Goal: Task Accomplishment & Management: Complete application form

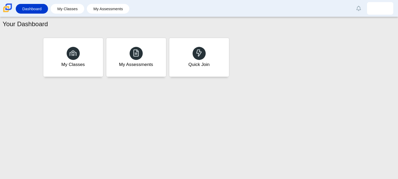
click at [197, 66] on div "Quick Join" at bounding box center [198, 64] width 21 height 7
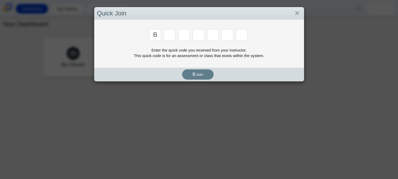
type input "b"
type input "w"
type input "8"
type input "w"
type input "z"
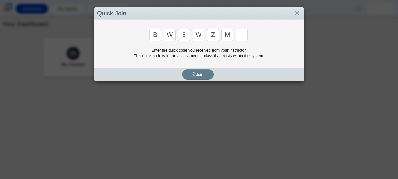
type input "m"
type input "v"
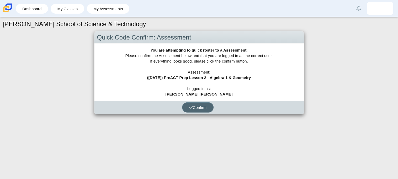
click at [189, 110] on button "Confirm" at bounding box center [197, 107] width 31 height 10
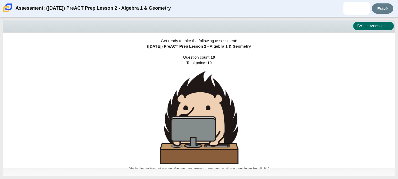
click at [378, 27] on button "Start Assessment" at bounding box center [373, 26] width 41 height 9
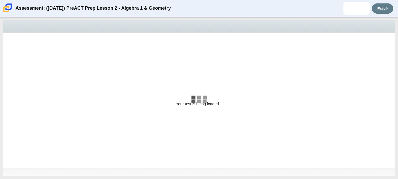
select select "bbf5d072-3e0b-44c4-9a12-6e7c9033f65b"
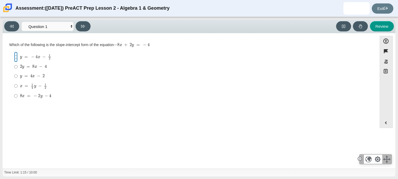
click at [16, 56] on input "y = − 4 x − 1 2 y = − 4 x − 1 2" at bounding box center [15, 57] width 3 height 10
radio input "true"
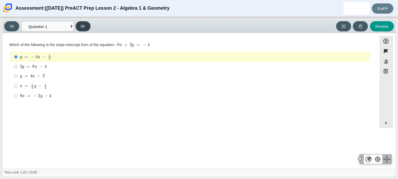
click at [85, 25] on icon at bounding box center [83, 26] width 4 height 4
select select "ed62e223-81bd-4cbf-ab48-ab975844bd1f"
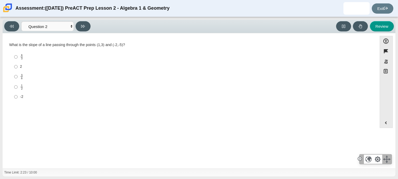
click at [18, 78] on label "3 8 3 eighths" at bounding box center [189, 77] width 359 height 10
click at [18, 78] on input "3 8 3 eighths" at bounding box center [15, 77] width 3 height 10
radio input "true"
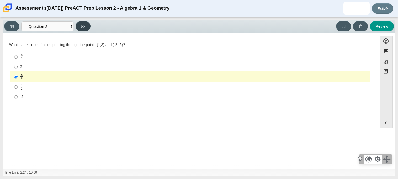
click at [81, 30] on button at bounding box center [82, 26] width 15 height 10
select select "97f4f5fa-a52e-4fed-af51-565bfcdf47cb"
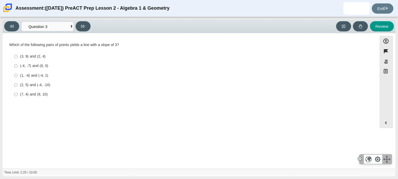
click at [24, 57] on div "(3, 9) and (2, 4)" at bounding box center [194, 56] width 348 height 5
click at [18, 57] on input "(3, 9) and (2, 4) (3, 9) and (2, 4)" at bounding box center [15, 56] width 3 height 9
radio input "true"
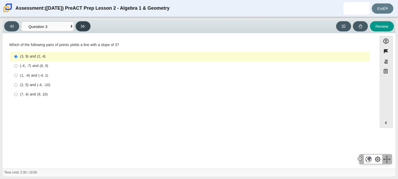
click at [81, 29] on button at bounding box center [82, 26] width 15 height 10
select select "89427bb7-e313-4f00-988f-8b8255897029"
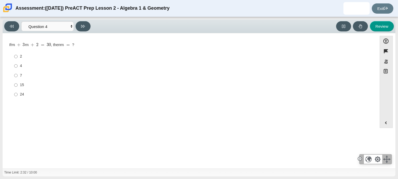
click at [18, 94] on label "24 24" at bounding box center [189, 94] width 359 height 9
click at [18, 94] on input "24 24" at bounding box center [15, 94] width 3 height 9
radio input "true"
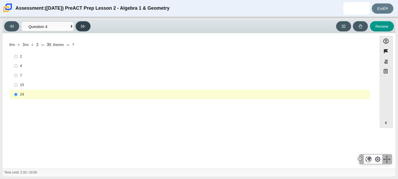
click at [86, 24] on button at bounding box center [82, 26] width 15 height 10
select select "489dcffd-4e6a-49cf-a9d6-ad1d4a911a4e"
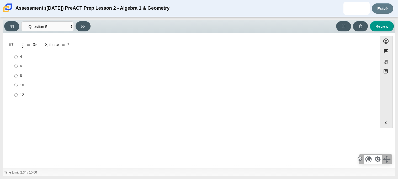
click at [20, 86] on div "10" at bounding box center [194, 85] width 348 height 5
click at [18, 86] on input "10 10" at bounding box center [15, 85] width 3 height 9
radio input "true"
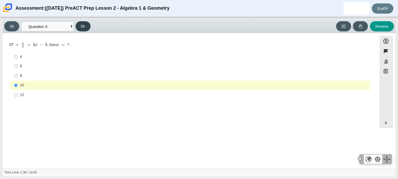
click at [83, 26] on icon at bounding box center [83, 26] width 4 height 3
select select "210571de-36a6-4d8e-a361-ceff8ef801dc"
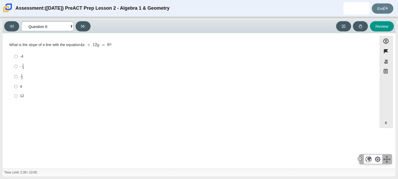
click at [57, 24] on select "Questions Question 1 Question 2 Question 3 Question 4 Question 5 Question 6 Que…" at bounding box center [47, 26] width 52 height 10
click at [104, 97] on div "12" at bounding box center [194, 96] width 348 height 5
click at [18, 97] on input "12 12" at bounding box center [15, 95] width 3 height 9
radio input "true"
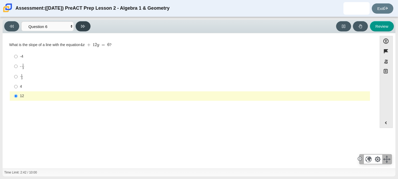
click at [83, 25] on icon at bounding box center [83, 26] width 4 height 4
select select "ec95ace6-bebc-42b8-9428-40567494d4da"
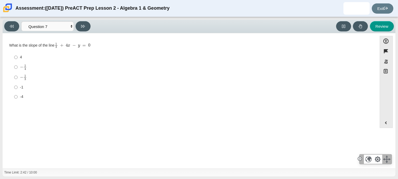
click at [24, 71] on mjx-container "− 1 4" at bounding box center [23, 67] width 7 height 10
click at [18, 71] on input "− 1 4 negative 1 fourth" at bounding box center [15, 67] width 3 height 10
radio input "true"
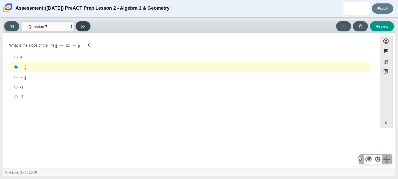
click at [82, 26] on icon at bounding box center [83, 26] width 4 height 4
select select "ce81fe10-bf29-4b5e-8bd7-4f47f2fed4d8"
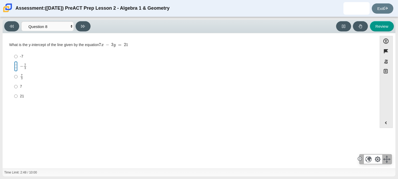
click at [15, 68] on input "− 7 3 negative 7 thirds" at bounding box center [15, 66] width 3 height 10
radio input "true"
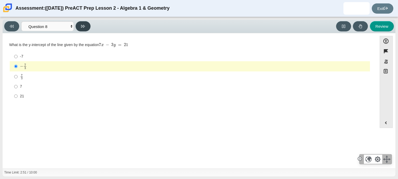
click at [82, 29] on button at bounding box center [82, 26] width 15 height 10
select select "14773eaf-2ca1-47ae-afe7-a624a56f34b3"
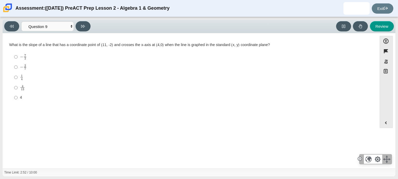
click at [24, 63] on mjx-container "− 2 7" at bounding box center [23, 67] width 7 height 10
click at [18, 63] on input "− 2 7 negative 2 sevenths" at bounding box center [15, 67] width 3 height 10
radio input "true"
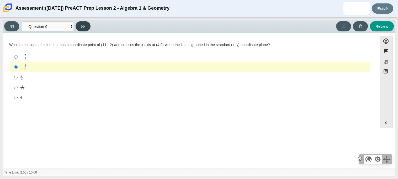
click at [79, 28] on button at bounding box center [82, 26] width 15 height 10
select select "96b71634-eacb-4f7e-8aef-411727d9bcba"
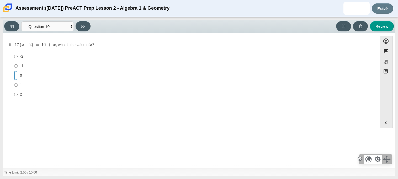
click at [15, 79] on input "0 0" at bounding box center [15, 75] width 3 height 9
radio input "true"
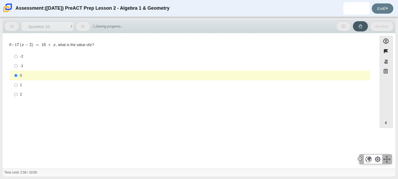
click at [39, 64] on div "-1" at bounding box center [194, 65] width 348 height 5
click at [18, 64] on input "-1 -1" at bounding box center [15, 65] width 3 height 9
radio input "true"
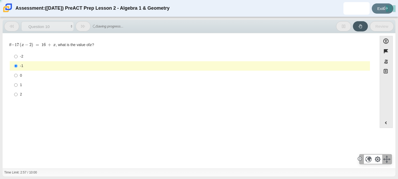
click at [47, 56] on div "-2" at bounding box center [194, 56] width 348 height 5
click at [18, 56] on input "-2 -2" at bounding box center [15, 56] width 3 height 9
radio input "true"
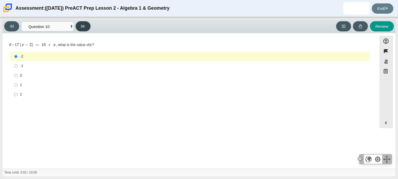
click at [85, 28] on icon at bounding box center [83, 26] width 4 height 4
select select "review"
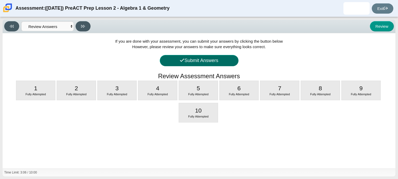
click at [206, 60] on button "Submit Answers" at bounding box center [199, 60] width 79 height 11
click at [0, 0] on button "Confirm Answer Submit" at bounding box center [0, 0] width 0 height 0
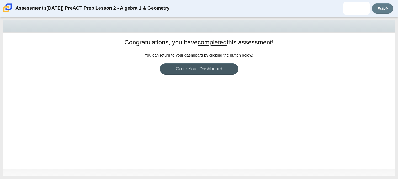
click at [217, 45] on u "completed" at bounding box center [211, 42] width 29 height 7
click at [192, 82] on div "Congratulations, you have completed this assessment! You can return to your das…" at bounding box center [199, 101] width 392 height 136
click at [186, 71] on link "Go to Your Dashboard" at bounding box center [199, 68] width 79 height 11
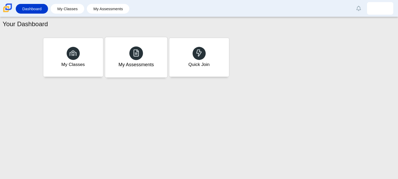
click at [146, 54] on div "My Assessments" at bounding box center [136, 57] width 62 height 40
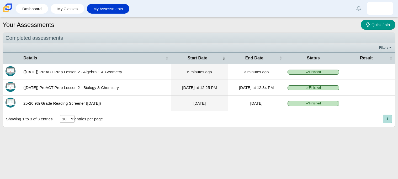
click at [230, 139] on div "Your Assessments Quick Join Completed assessments Filters Show only: Loading… D…" at bounding box center [199, 98] width 398 height 162
